Goal: Information Seeking & Learning: Find specific fact

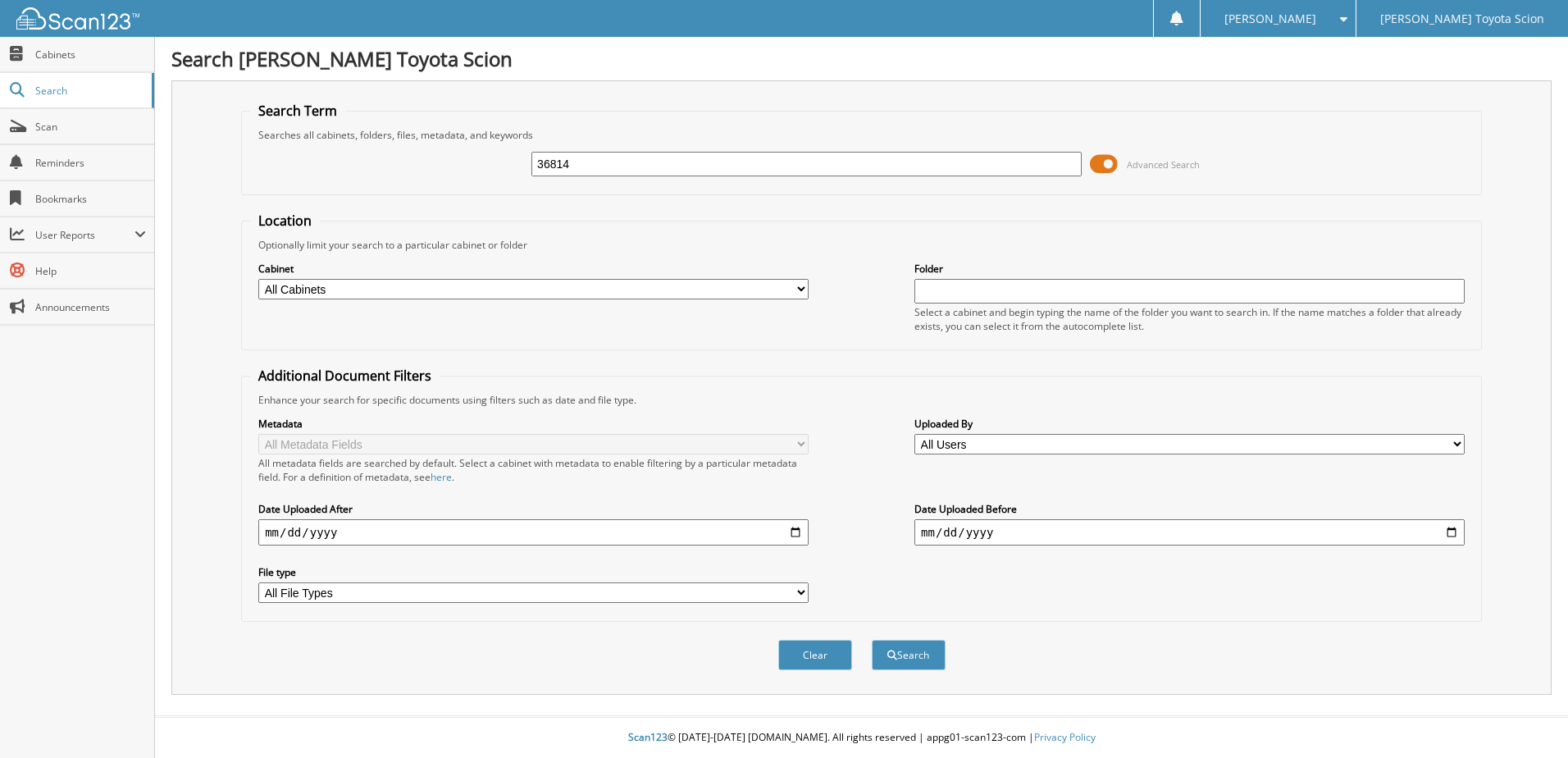
type input "36814"
click at [872, 639] on button "Search" at bounding box center [908, 654] width 74 height 30
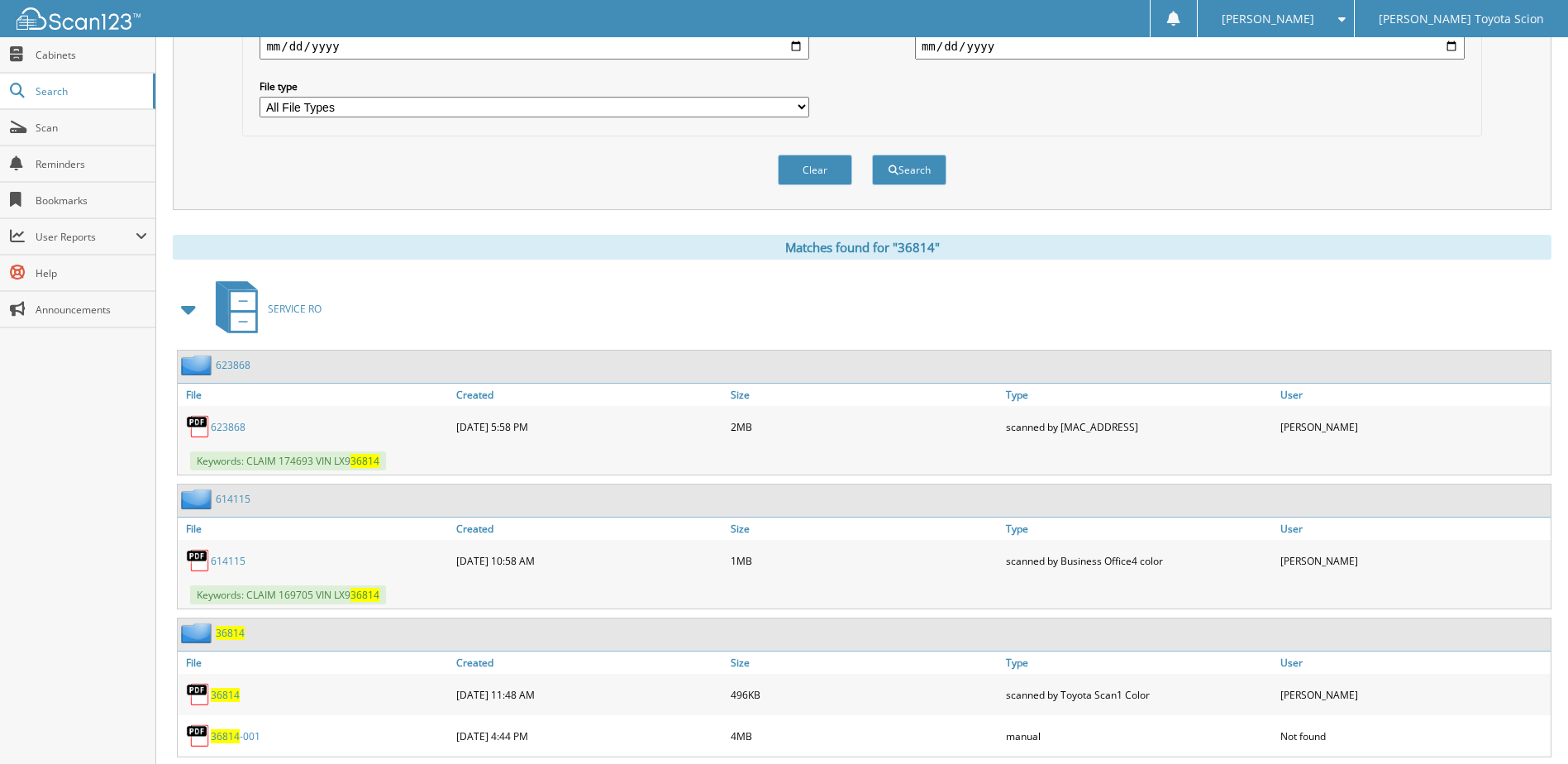
scroll to position [496, 0]
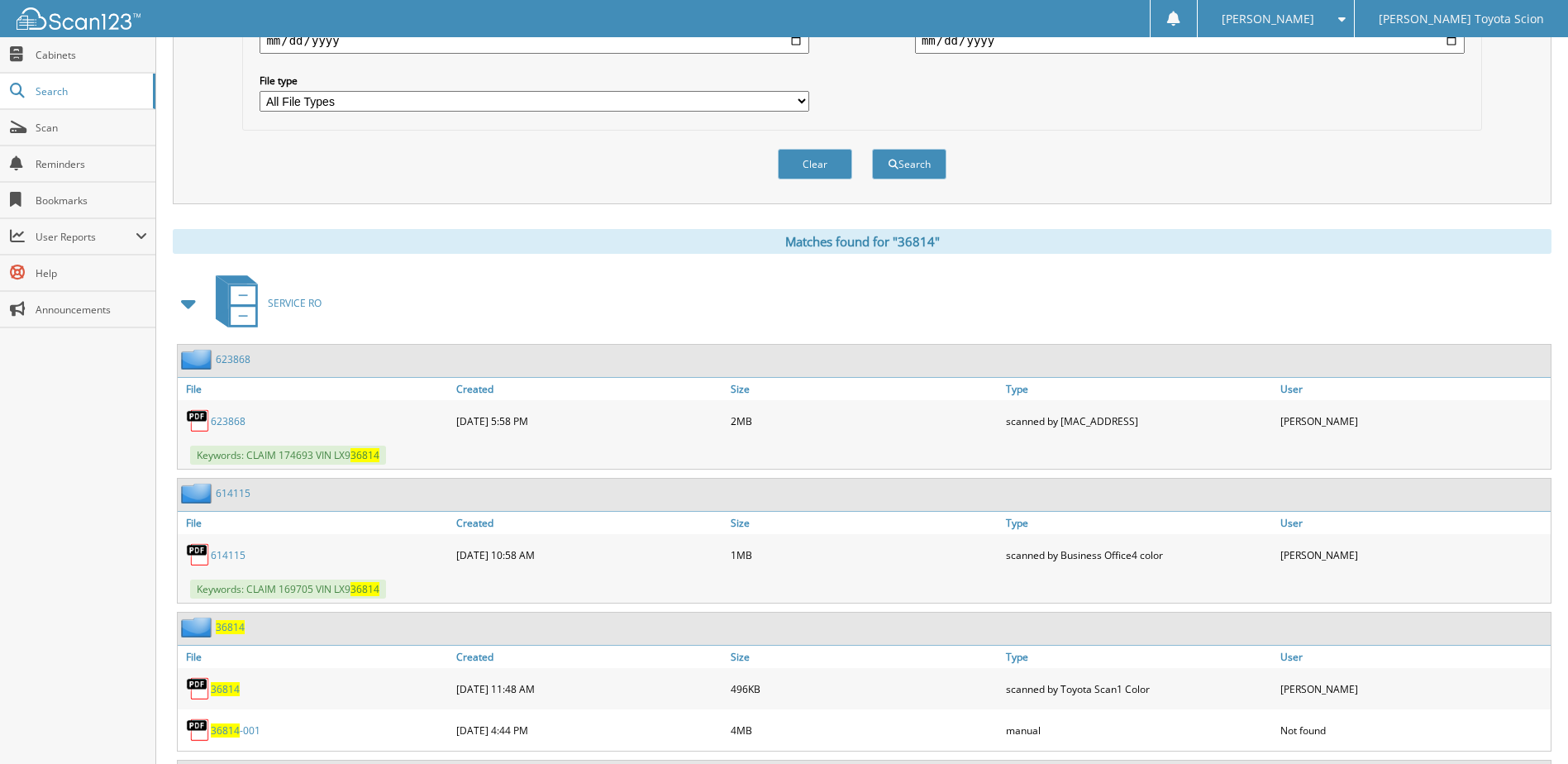
click at [195, 313] on span at bounding box center [189, 303] width 23 height 30
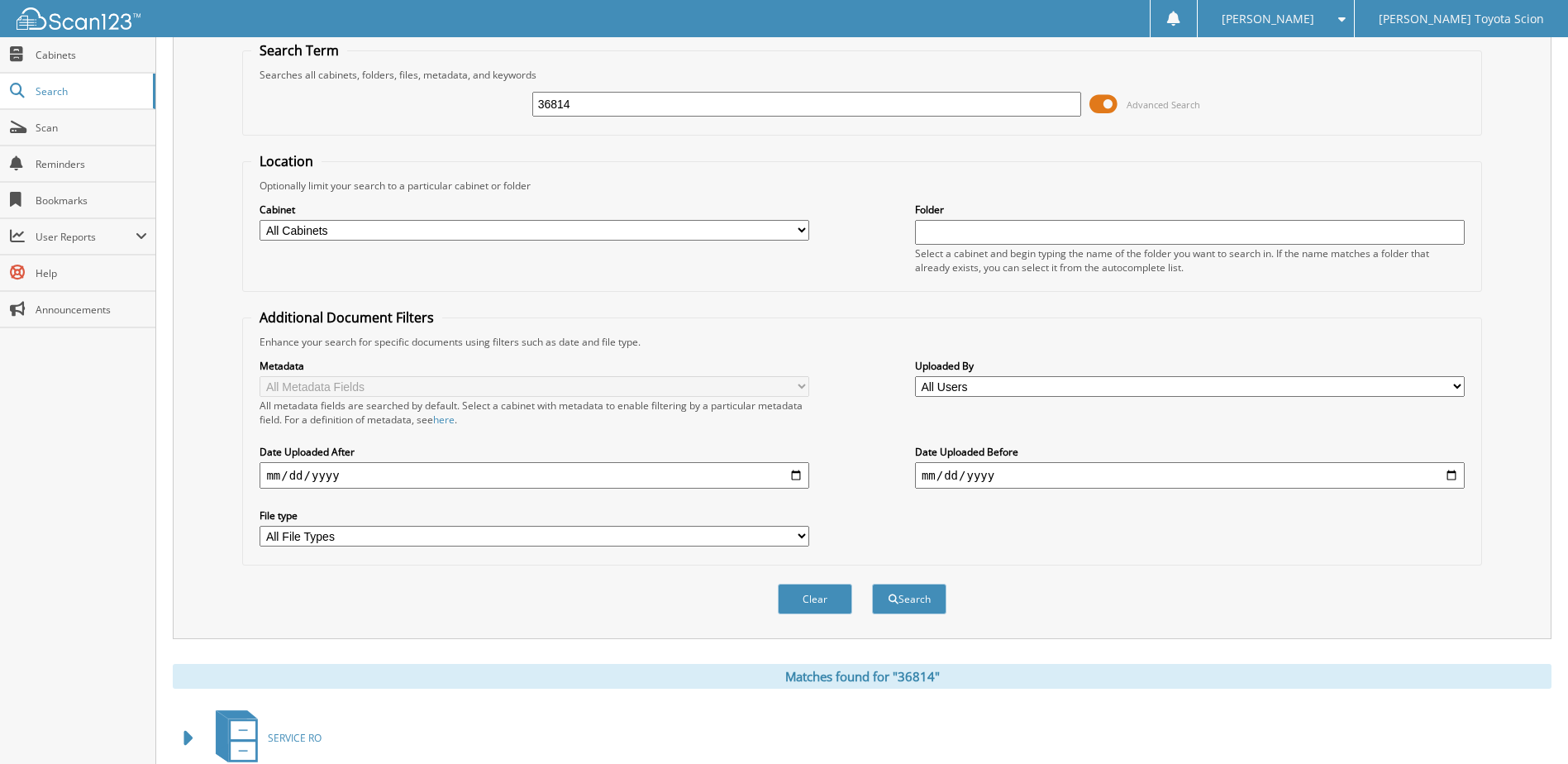
scroll to position [0, 0]
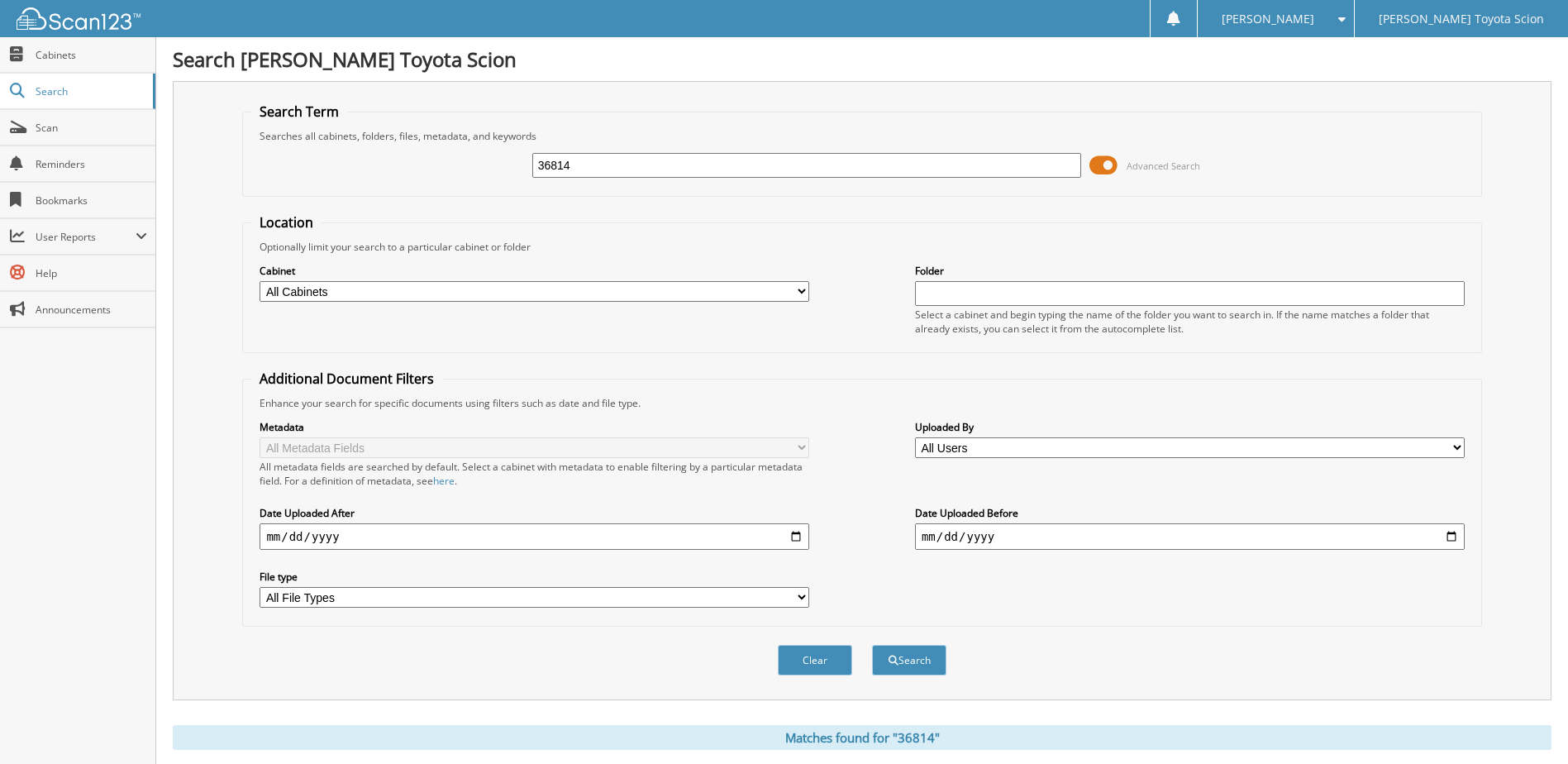
click at [540, 168] on input "36814" at bounding box center [808, 165] width 550 height 25
type input "32213"
click at [872, 644] on button "Search" at bounding box center [909, 659] width 74 height 31
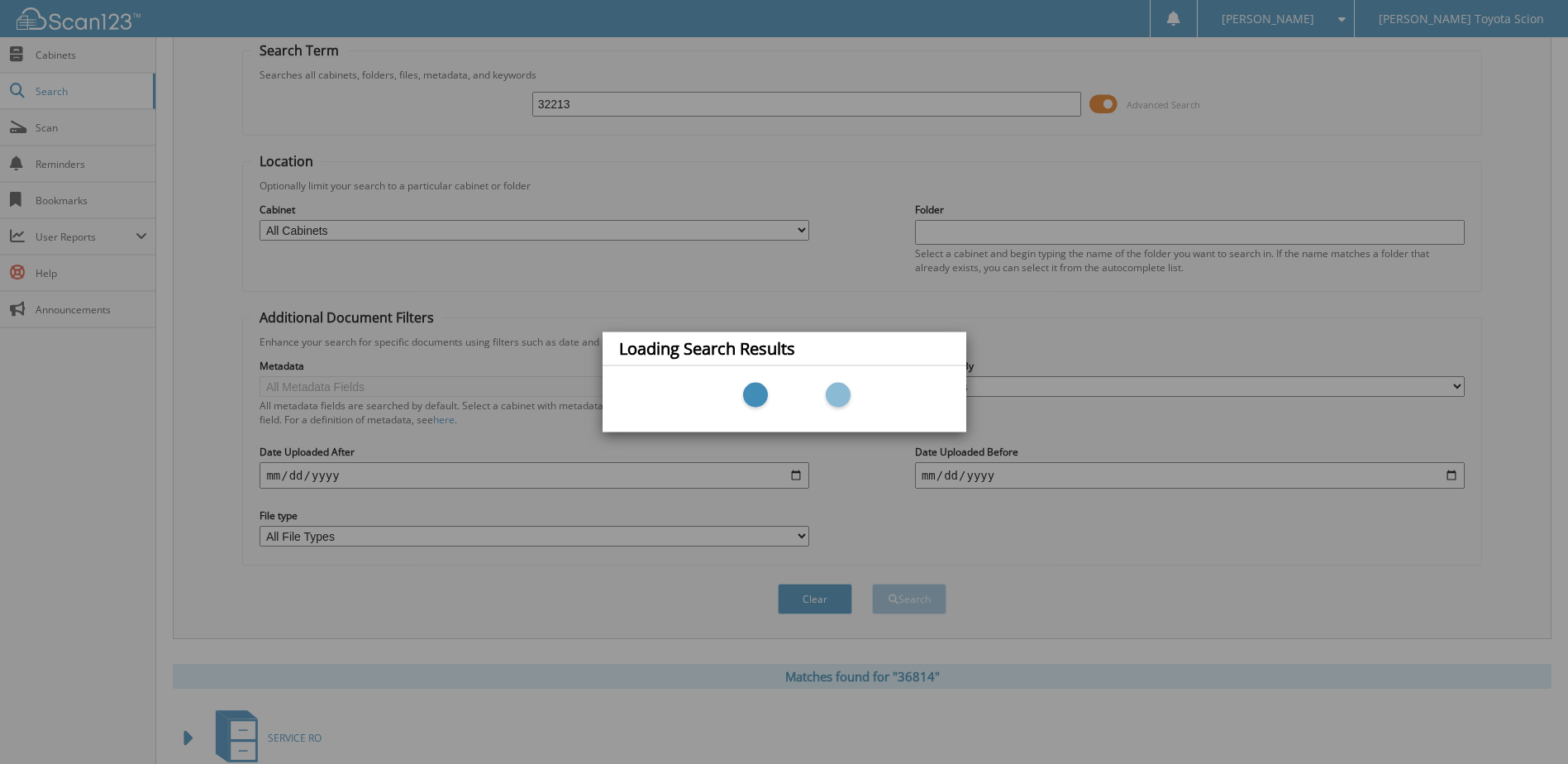
scroll to position [212, 0]
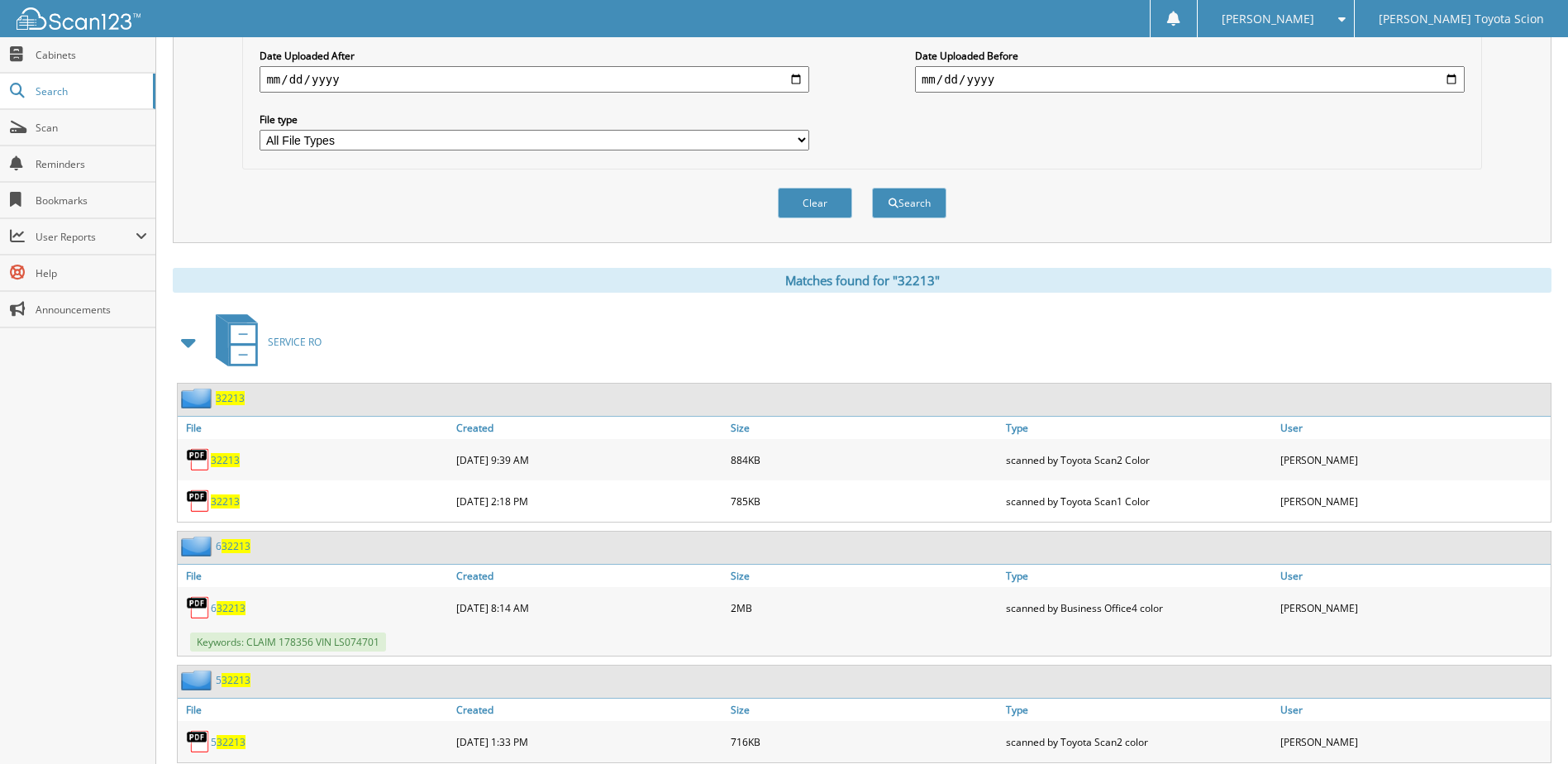
scroll to position [496, 0]
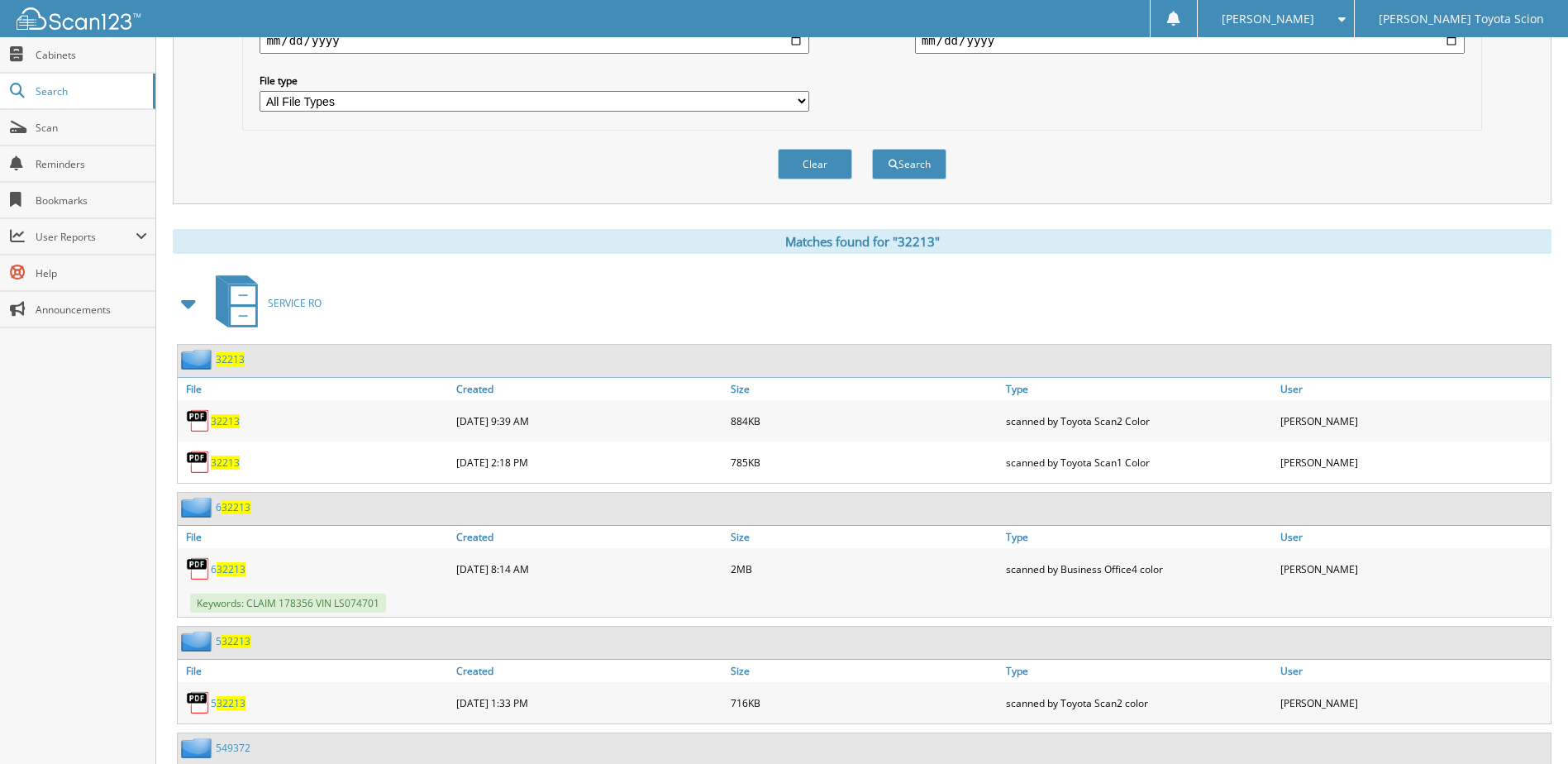
click at [189, 303] on span at bounding box center [189, 303] width 23 height 30
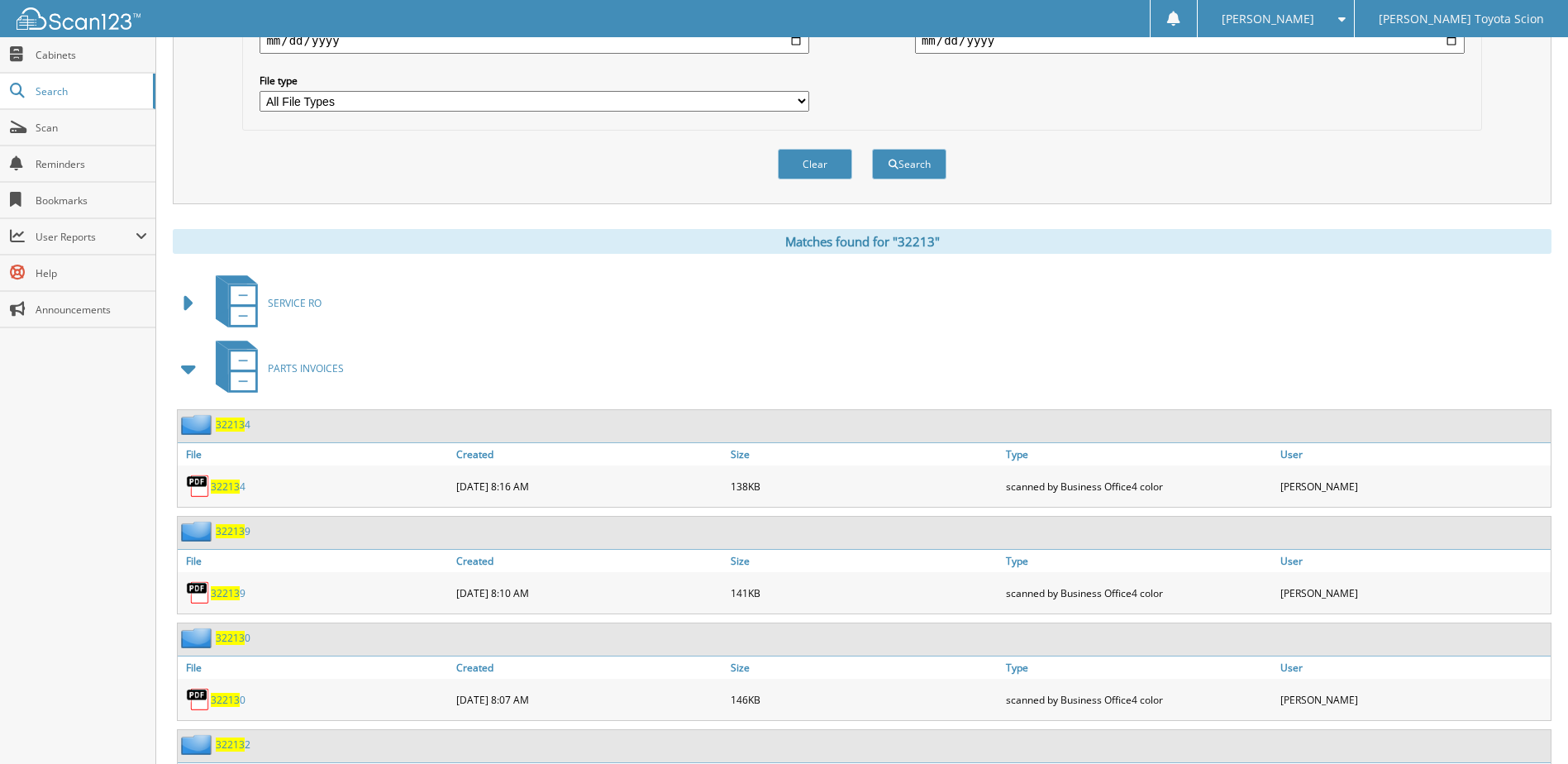
click at [185, 370] on span at bounding box center [189, 369] width 23 height 30
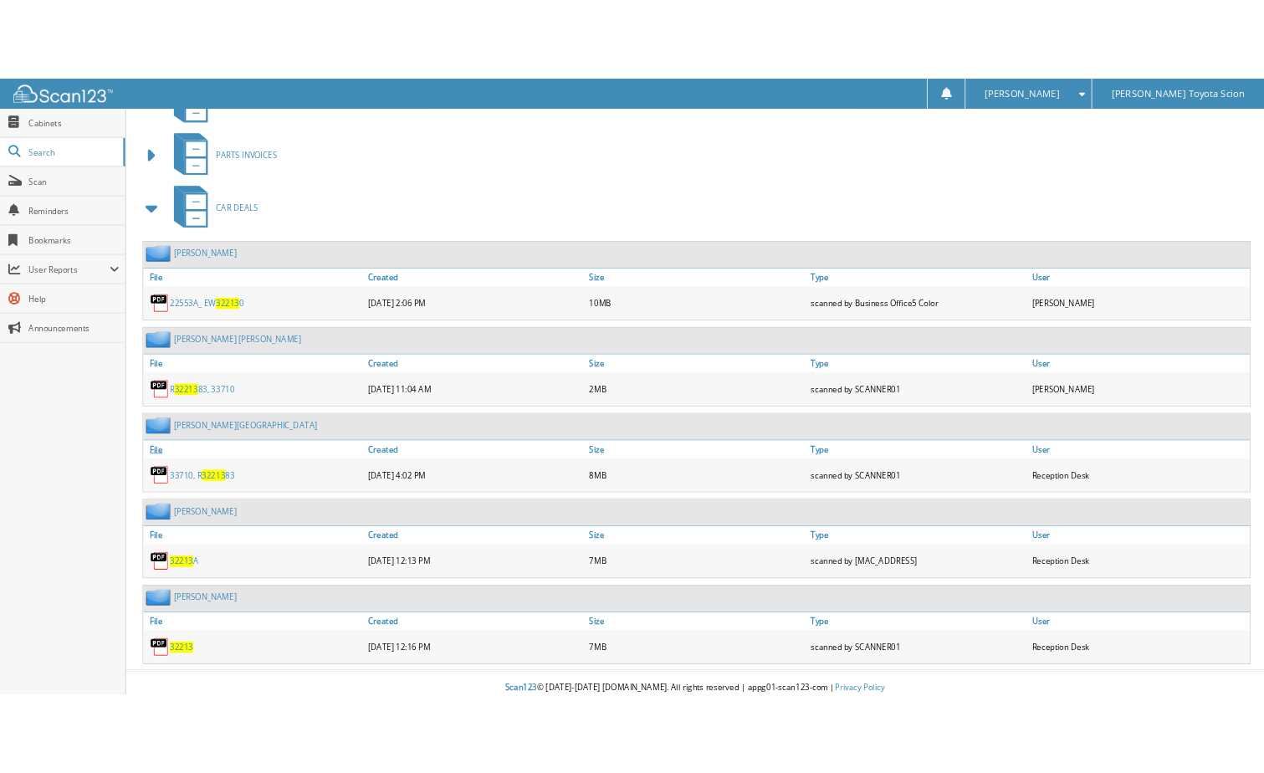
scroll to position [791, 0]
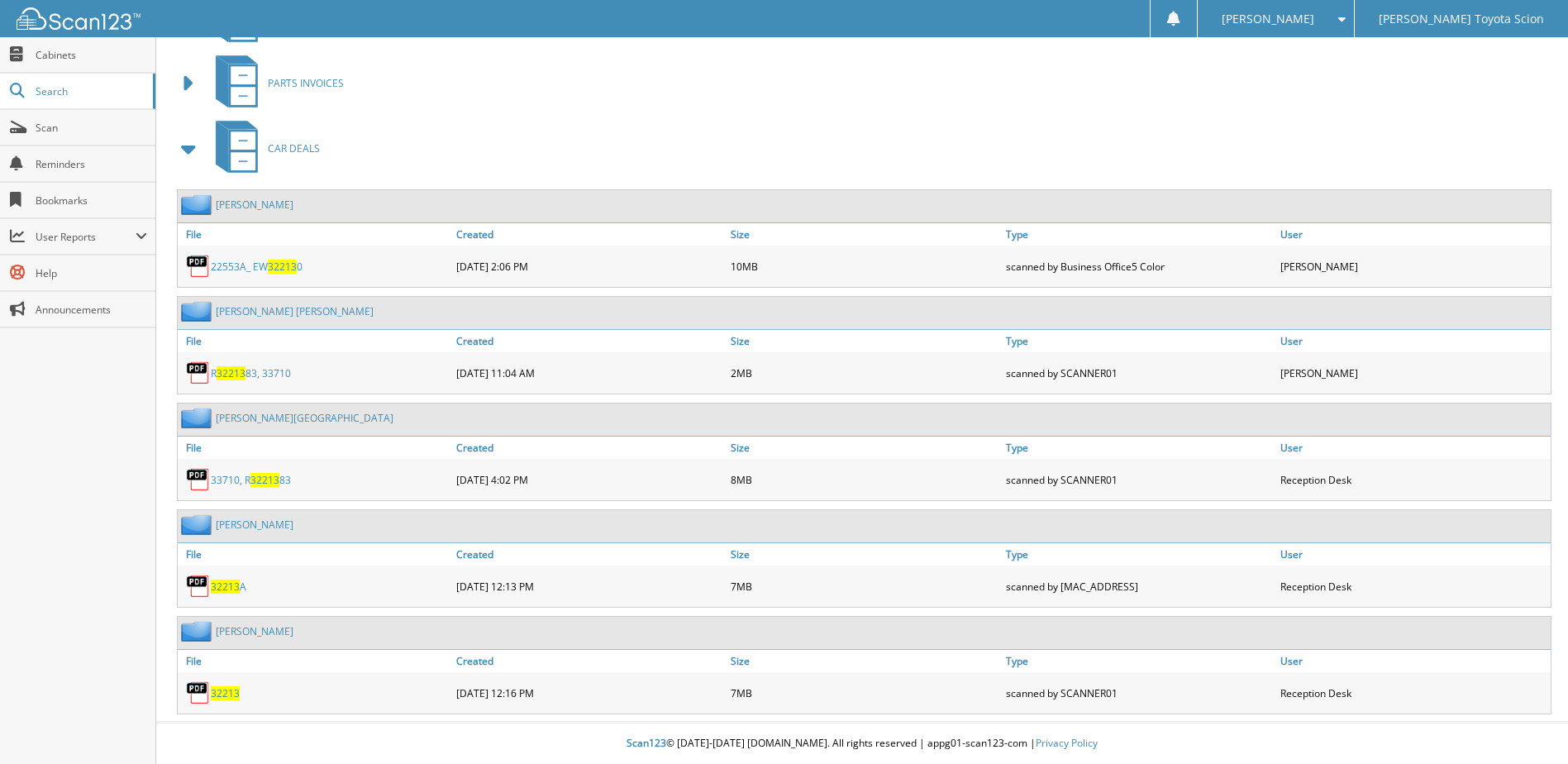
click at [228, 692] on span "32213" at bounding box center [224, 693] width 29 height 14
